Goal: Entertainment & Leisure: Consume media (video, audio)

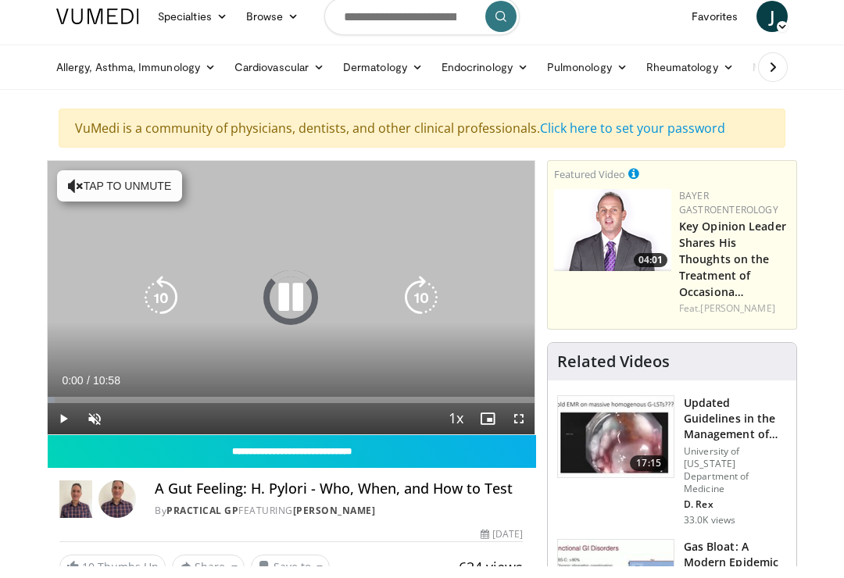
scroll to position [13, 0]
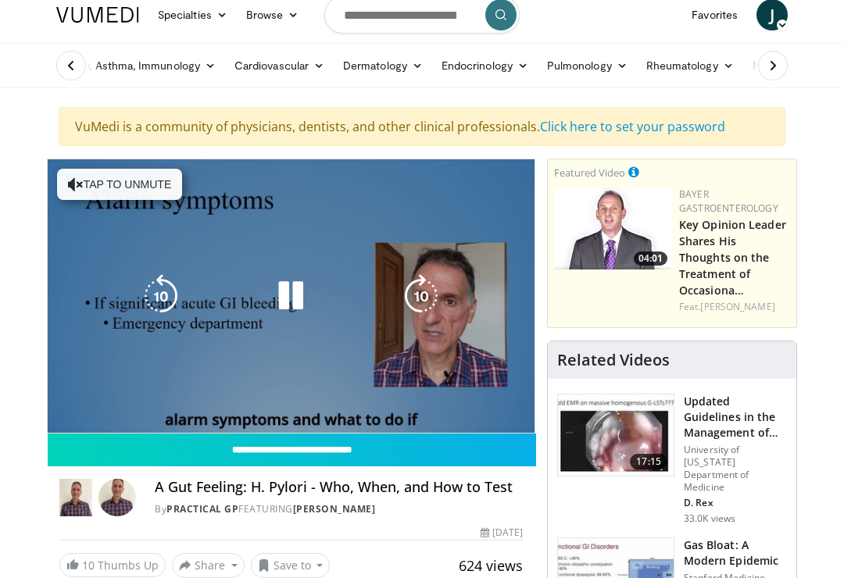
click at [103, 433] on span "Video Player" at bounding box center [94, 448] width 31 height 31
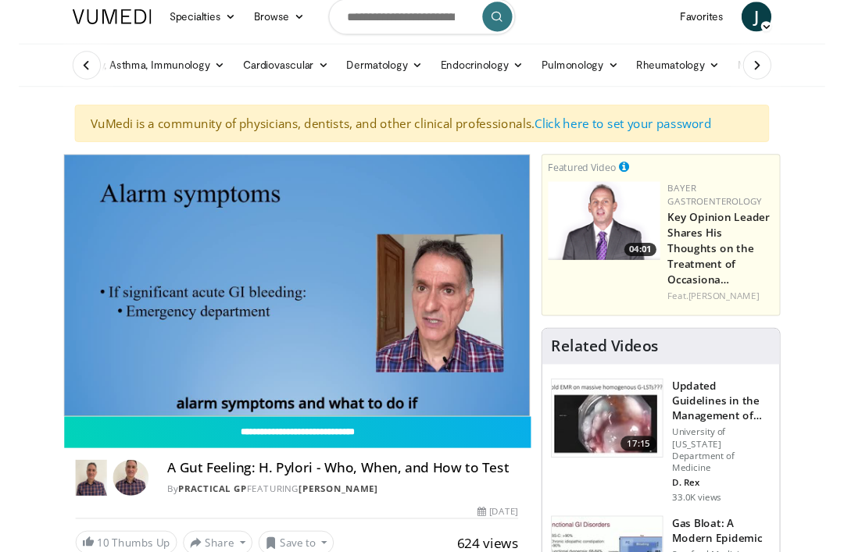
scroll to position [0, 0]
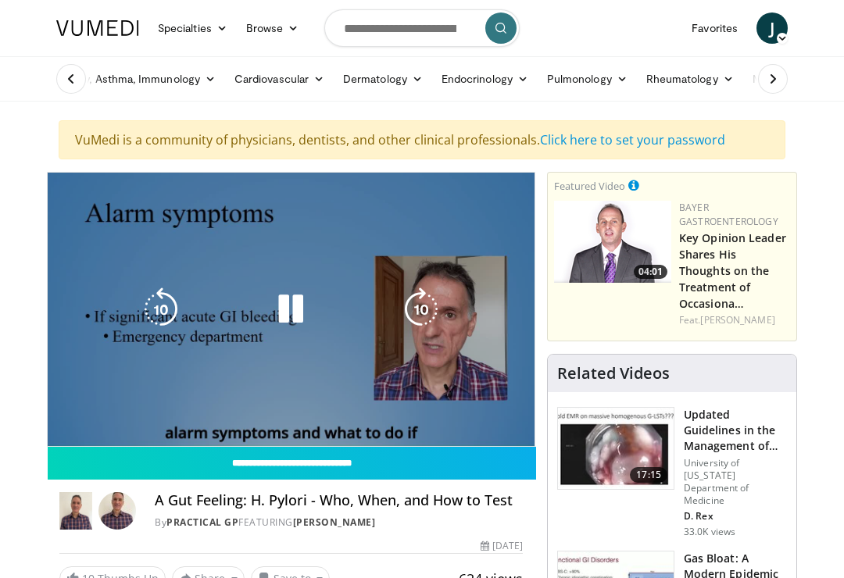
click at [229, 440] on div "Progress Bar" at bounding box center [249, 443] width 402 height 6
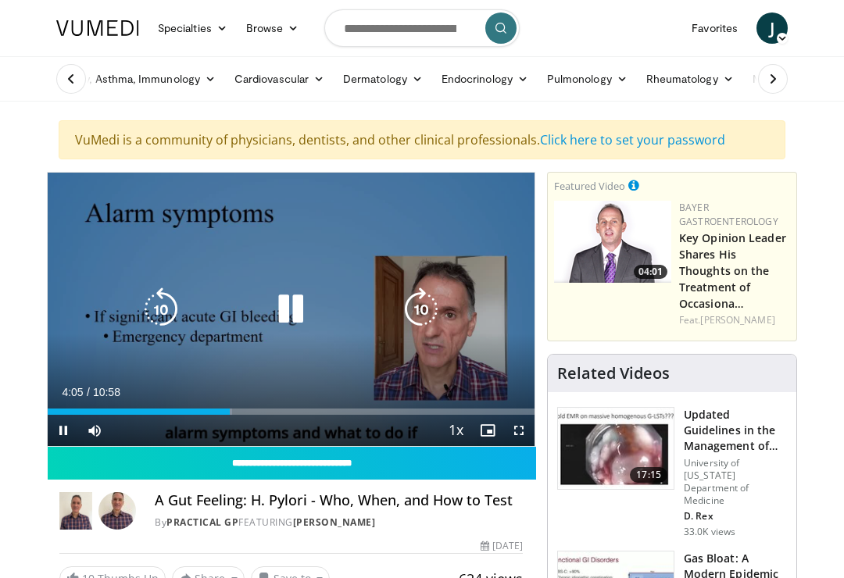
click at [48, 427] on span "Video Player" at bounding box center [63, 430] width 31 height 31
click at [235, 300] on div "Video Player" at bounding box center [291, 309] width 292 height 31
click at [289, 323] on icon "Video Player" at bounding box center [291, 310] width 44 height 44
click at [300, 307] on icon "Video Player" at bounding box center [291, 310] width 44 height 44
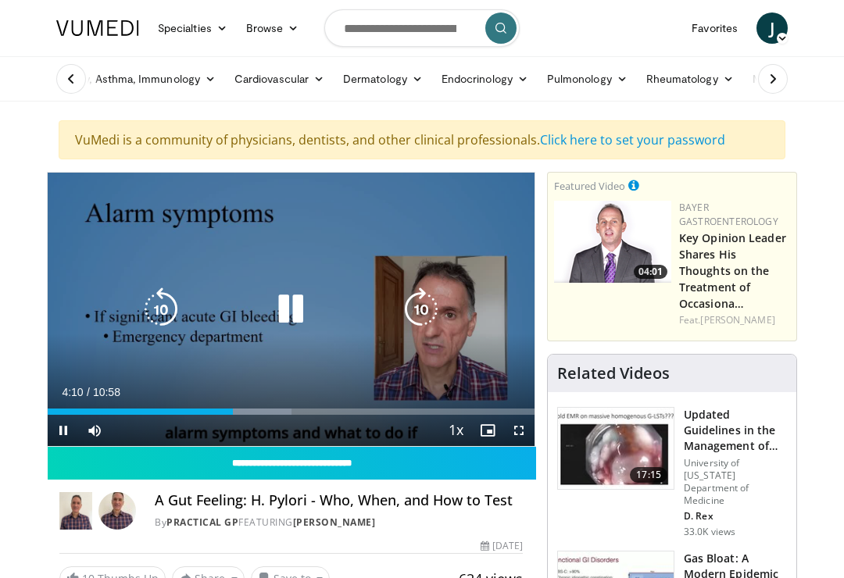
click at [266, 337] on div "10 seconds Tap to unmute" at bounding box center [291, 309] width 487 height 273
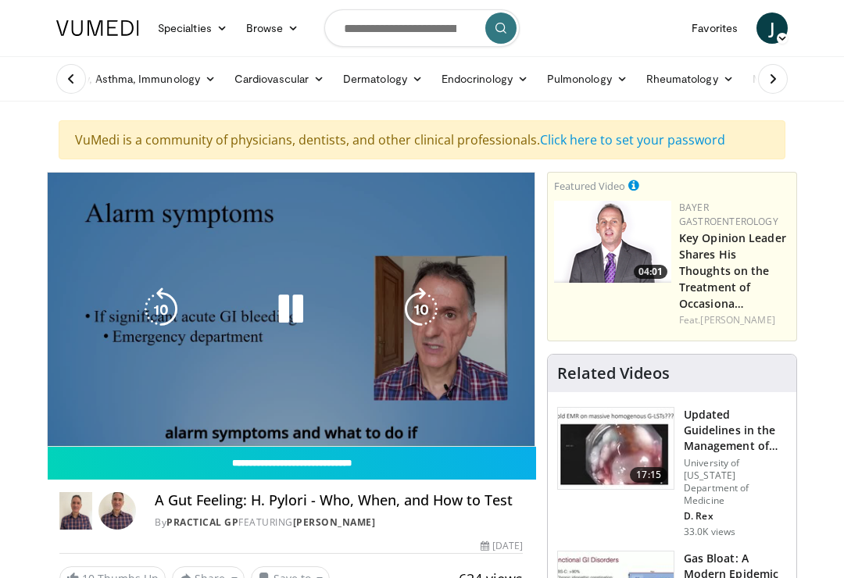
click at [280, 446] on div "Current Time 4:16 / Duration 10:58 Pause Skip Backward Skip Forward Mute Loaded…" at bounding box center [291, 461] width 487 height 31
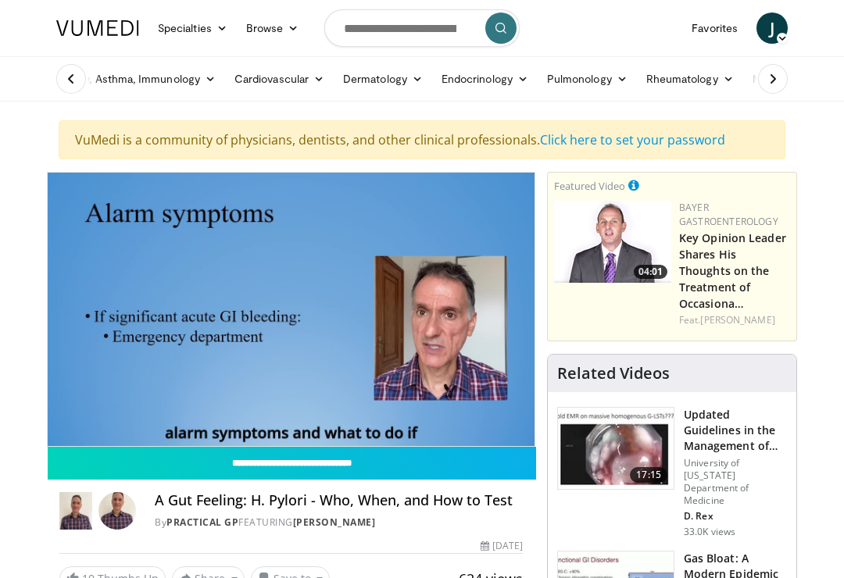
click at [263, 448] on input "**********" at bounding box center [292, 463] width 488 height 33
